Goal: Task Accomplishment & Management: Manage account settings

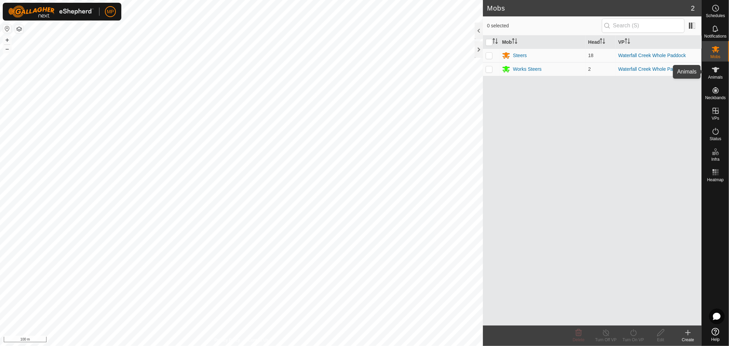
click at [710, 70] on es-animals-svg-icon at bounding box center [716, 69] width 12 height 11
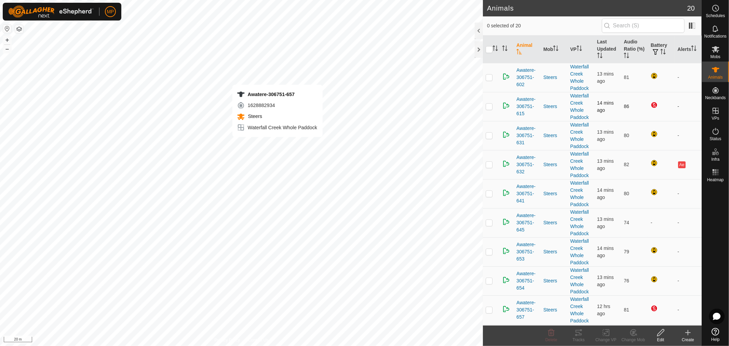
checkbox input "true"
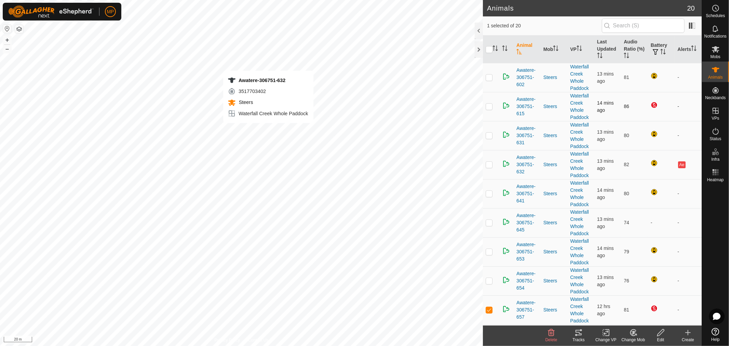
checkbox input "true"
checkbox input "false"
click at [488, 165] on p-checkbox at bounding box center [489, 164] width 7 height 5
checkbox input "false"
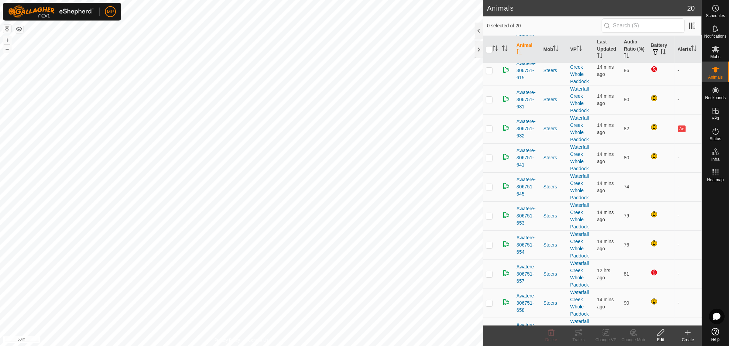
scroll to position [76, 0]
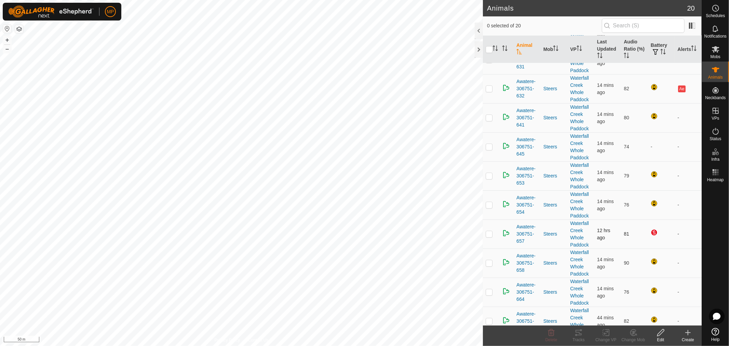
click at [488, 236] on p-checkbox at bounding box center [489, 233] width 7 height 5
checkbox input "true"
click at [603, 45] on th "Last Updated" at bounding box center [608, 50] width 27 height 28
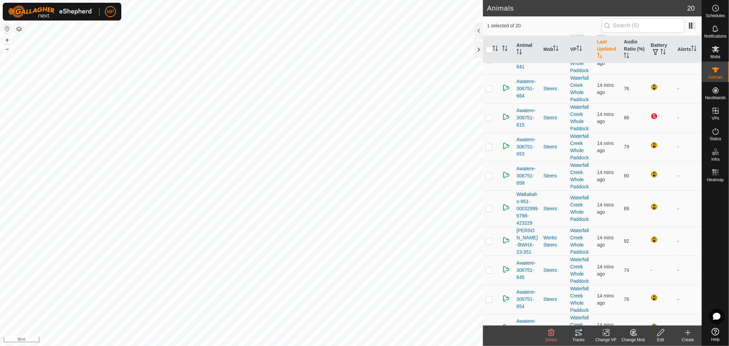
scroll to position [0, 0]
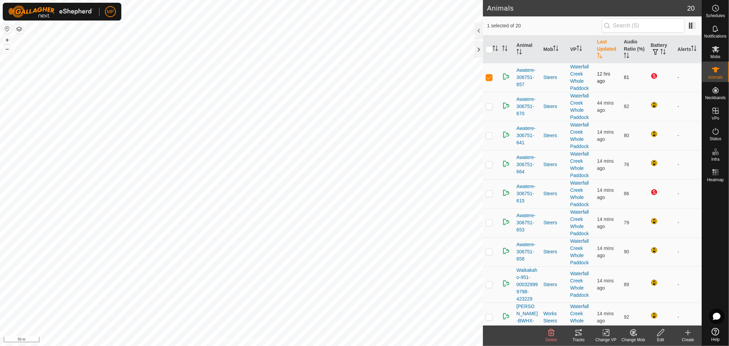
click at [490, 77] on p-checkbox at bounding box center [489, 77] width 7 height 5
checkbox input "false"
